Goal: Ask a question

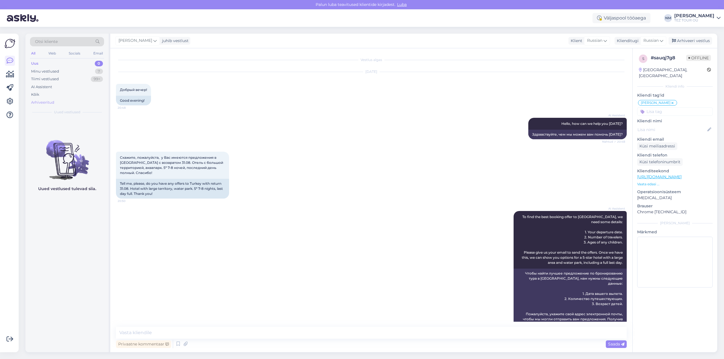
scroll to position [289, 0]
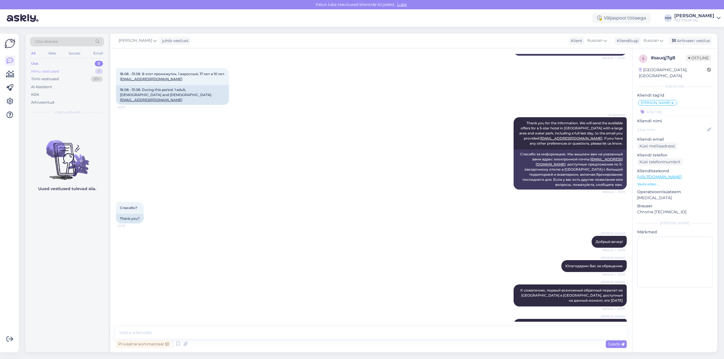
click at [100, 70] on div "7" at bounding box center [99, 72] width 8 height 6
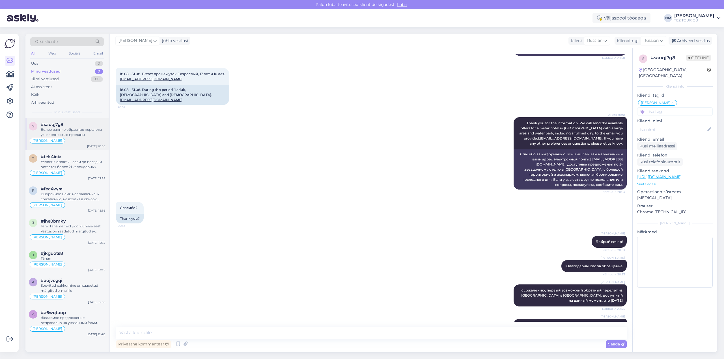
click at [75, 132] on div "Более ранние обраьные перелеты уже полностью проданы" at bounding box center [73, 132] width 64 height 10
click at [74, 158] on div "#tek4ioia" at bounding box center [73, 156] width 64 height 5
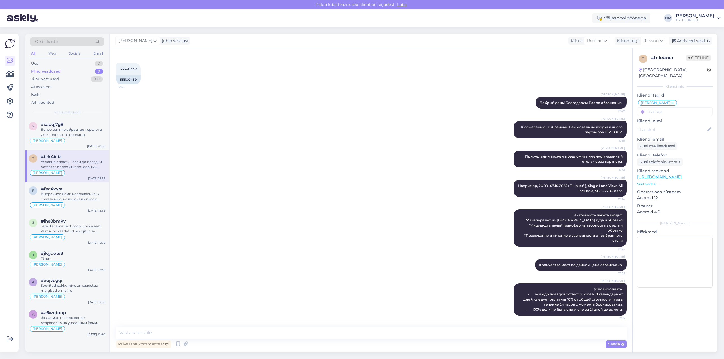
scroll to position [114, 0]
click at [80, 196] on div "Выбранное Вами направление, к сожалению, не входит в список предлагаемых TEZ TO…" at bounding box center [73, 197] width 64 height 10
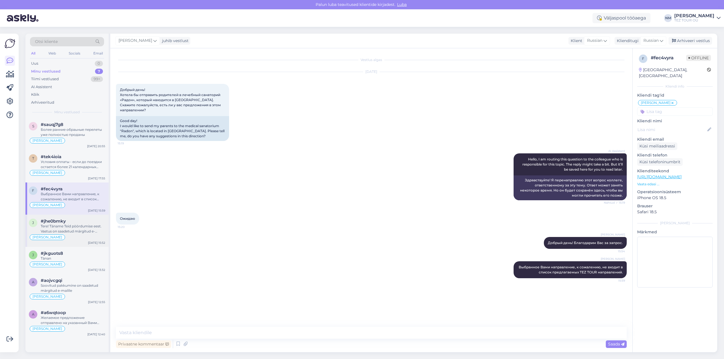
click at [79, 225] on div "Tere! Täname Teid pöördumise eest. Vastus on saadetud märgitud e-mailile" at bounding box center [73, 229] width 64 height 10
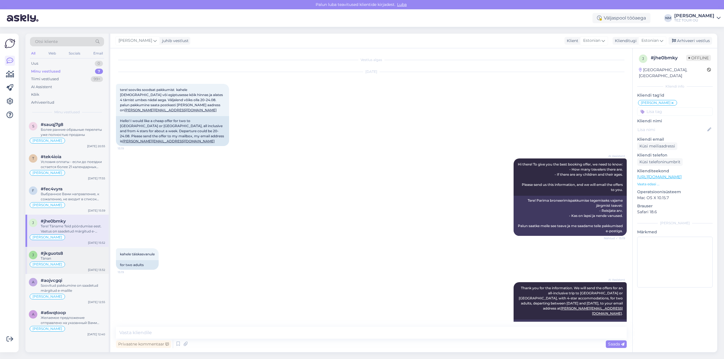
click at [69, 257] on div "Tänan" at bounding box center [73, 258] width 64 height 5
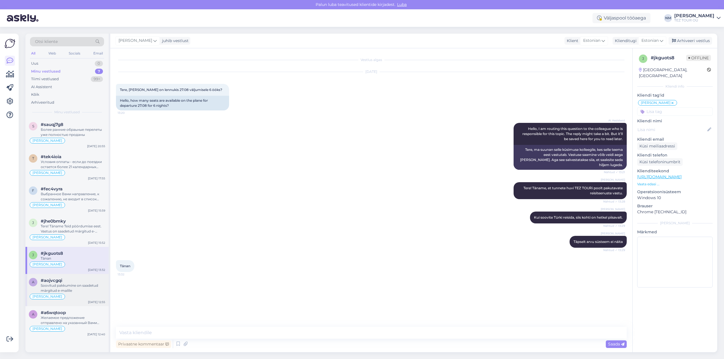
click at [75, 286] on div "Soovitud pakkumine on saadetud märgitud e-mailile" at bounding box center [73, 288] width 64 height 10
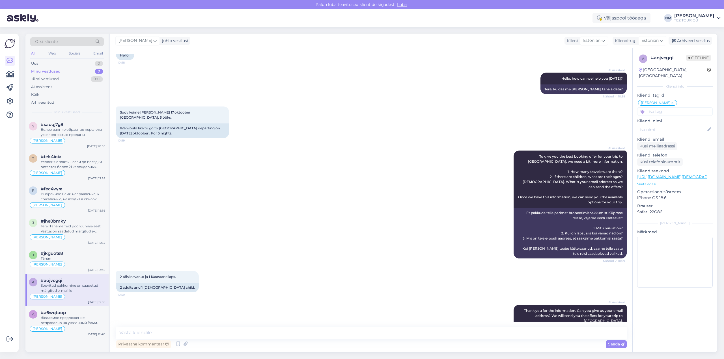
scroll to position [23, 0]
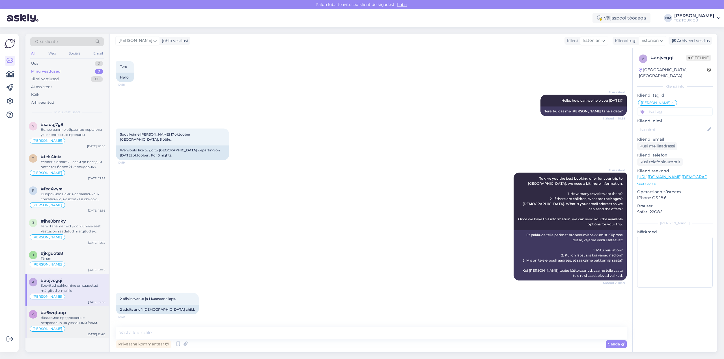
click at [81, 318] on div "Желаемое предложение отправлено на указанный Вами электронный адрес." at bounding box center [73, 321] width 64 height 10
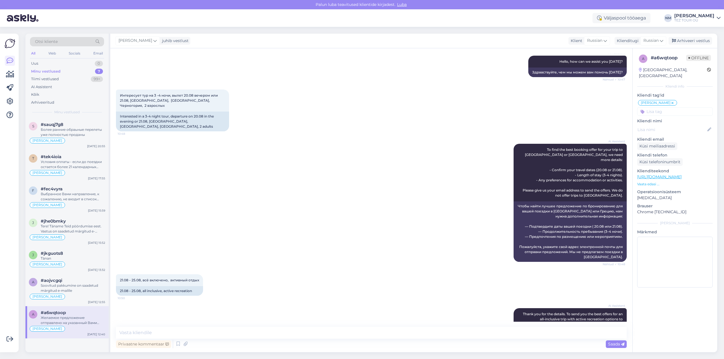
scroll to position [0, 0]
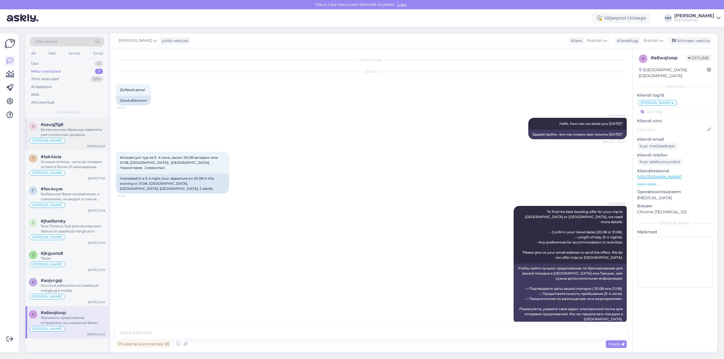
click at [79, 132] on div "Более ранние обраьные перелеты уже полностью проданы" at bounding box center [73, 132] width 64 height 10
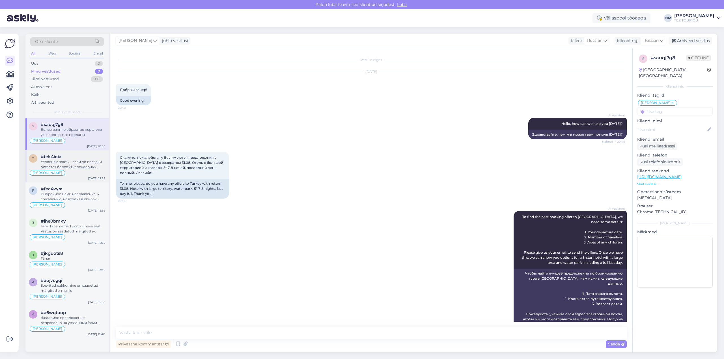
click at [73, 164] on div "Условия оплаты - если до поездки остается более 21 календарных дней, следует оп…" at bounding box center [73, 164] width 64 height 10
